Goal: Task Accomplishment & Management: Use online tool/utility

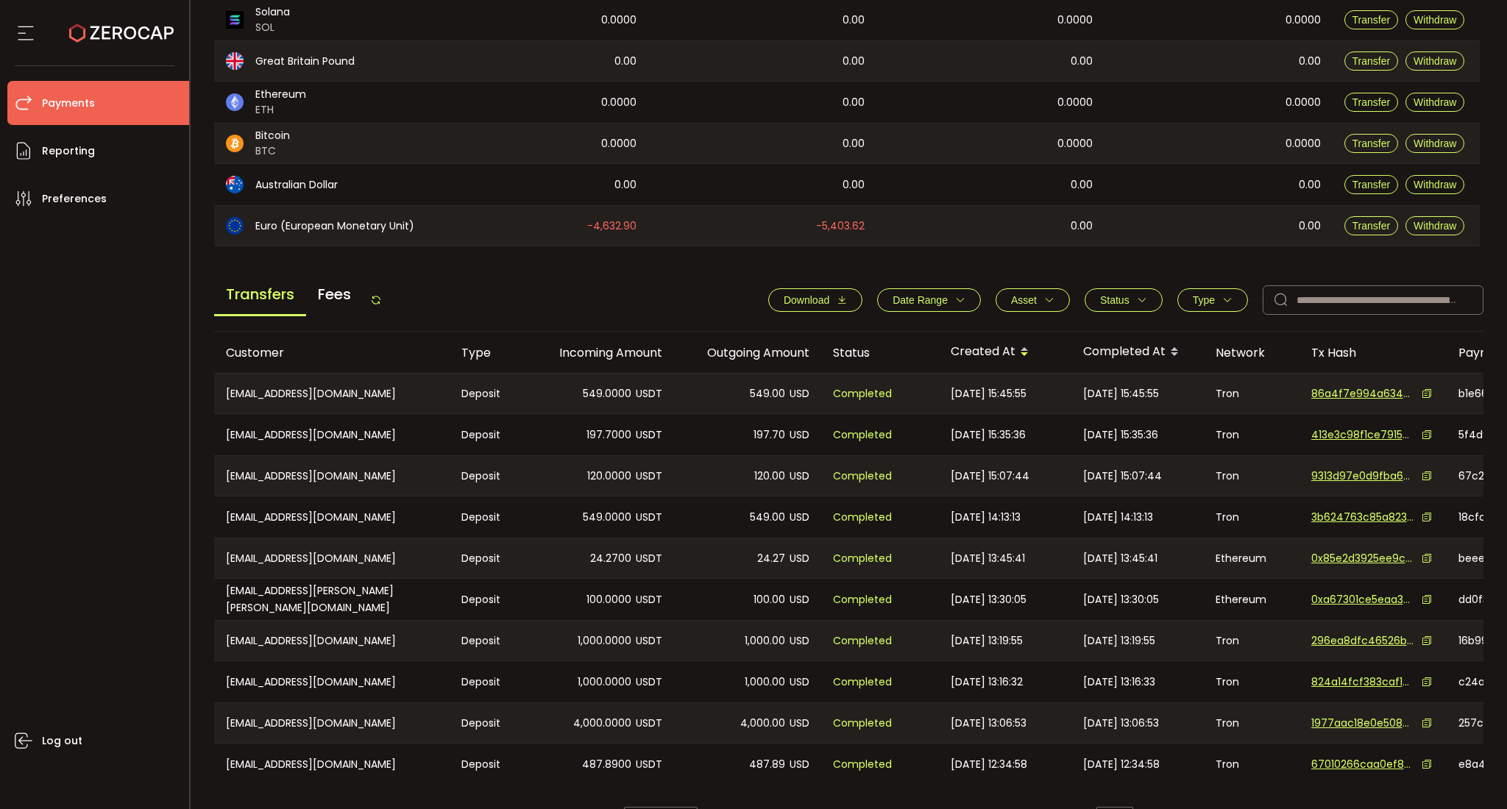
scroll to position [383, 0]
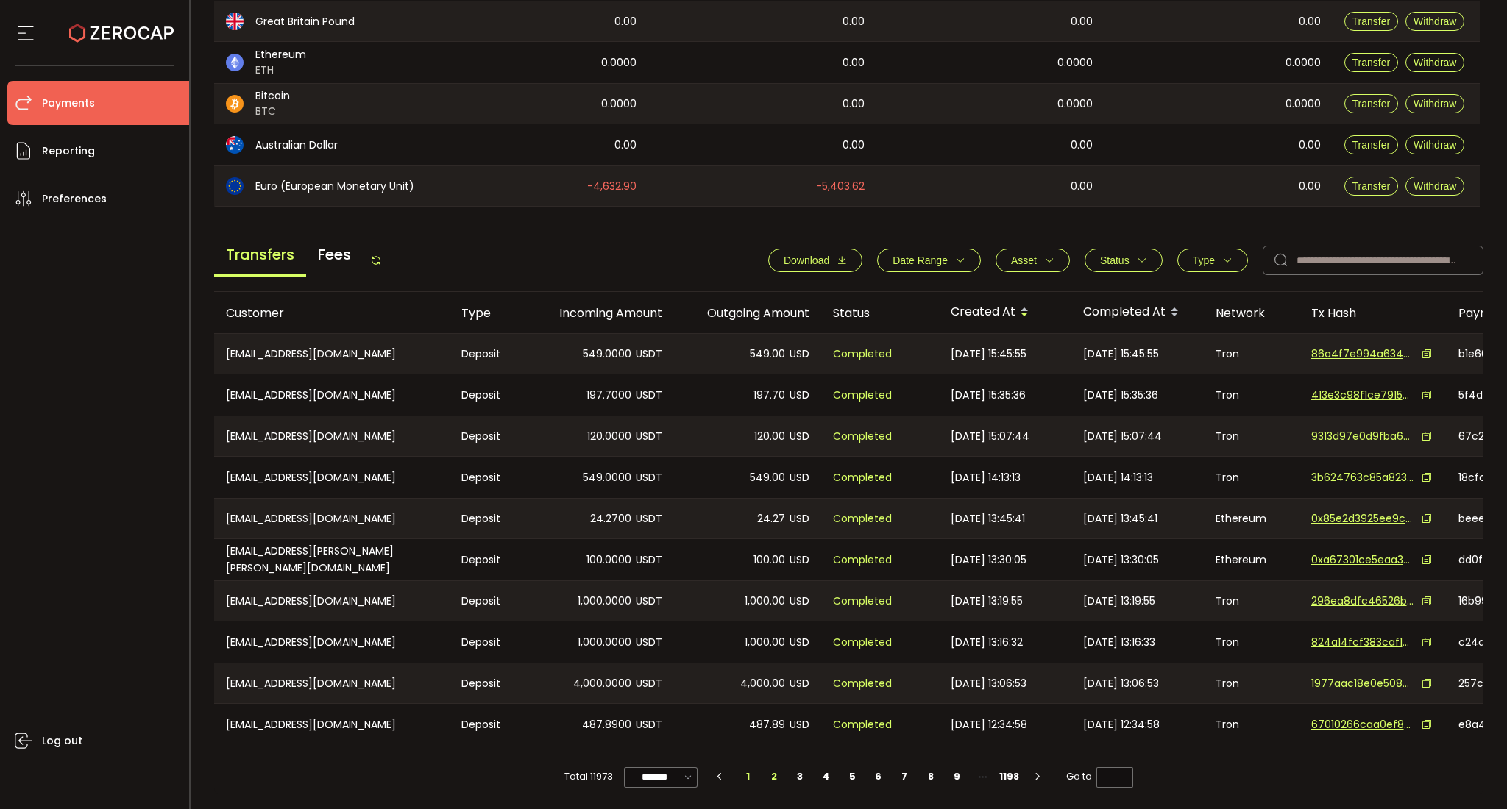
click at [766, 607] on li "2" at bounding box center [774, 777] width 26 height 21
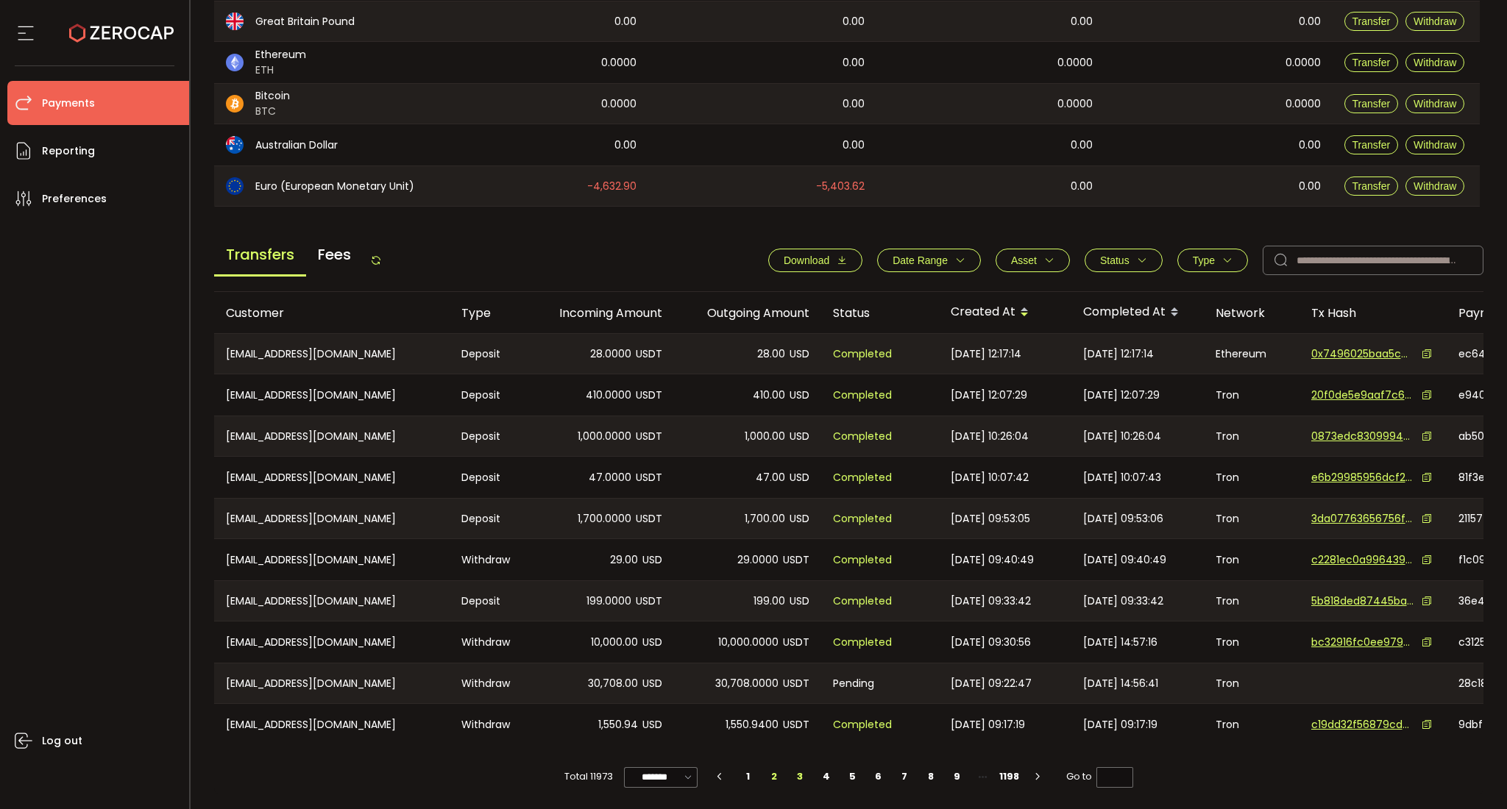
click at [797, 607] on li "3" at bounding box center [800, 777] width 26 height 21
type input "*"
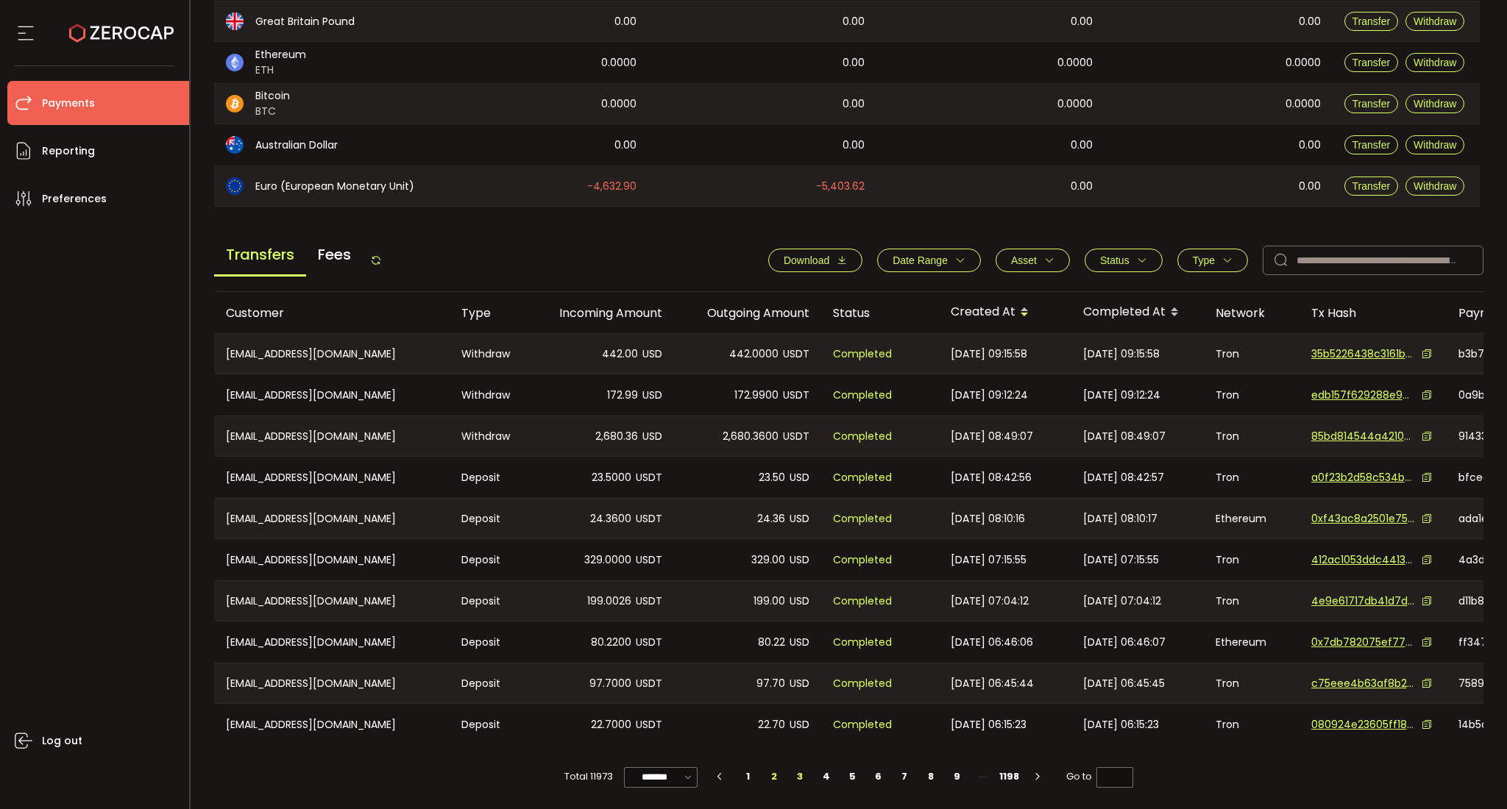
click at [768, 607] on li "2" at bounding box center [774, 777] width 26 height 21
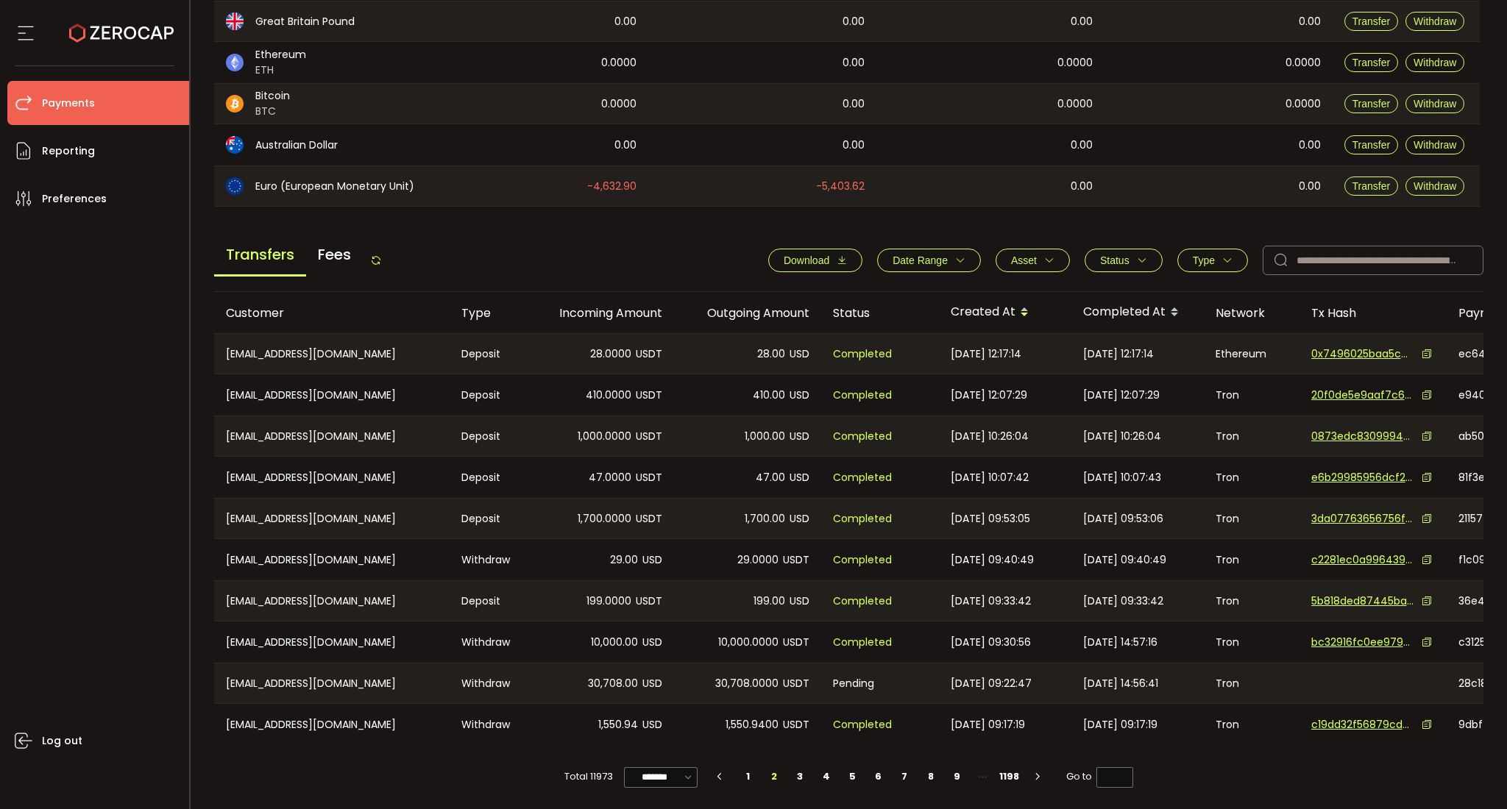
scroll to position [0, 0]
